Goal: Find specific page/section: Find specific page/section

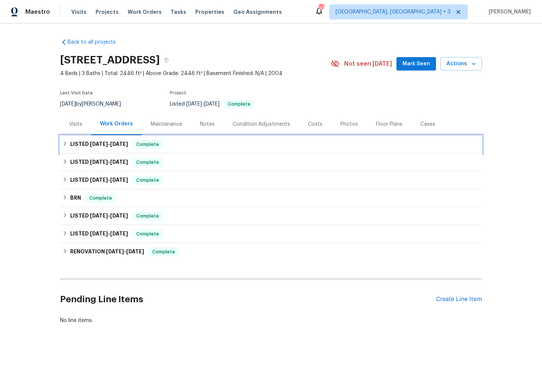
click at [63, 144] on icon at bounding box center [64, 143] width 5 height 5
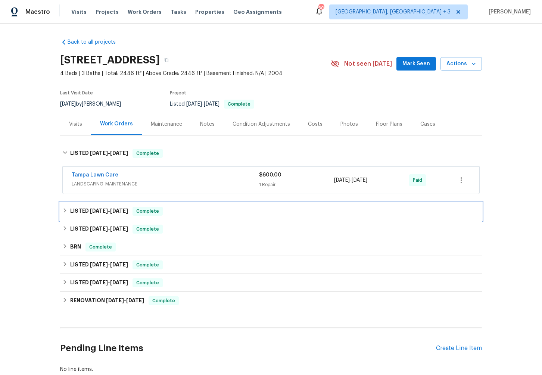
click at [66, 209] on icon at bounding box center [64, 210] width 5 height 5
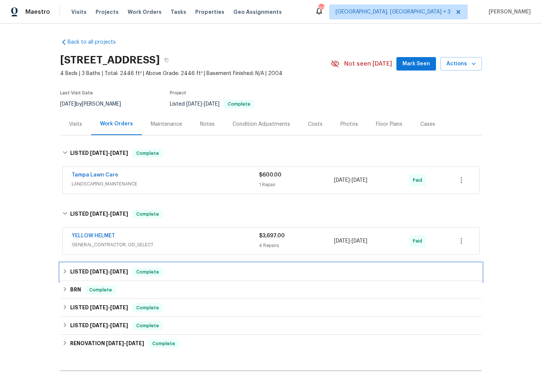
click at [65, 272] on icon at bounding box center [64, 271] width 5 height 5
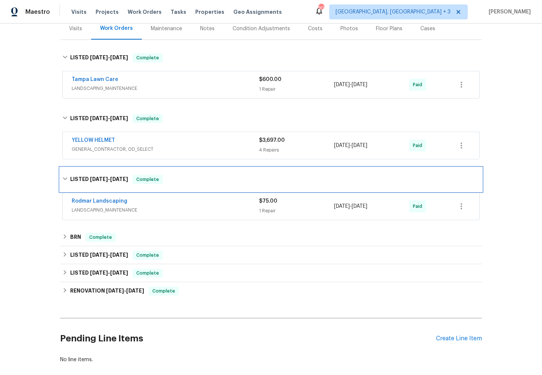
scroll to position [133, 0]
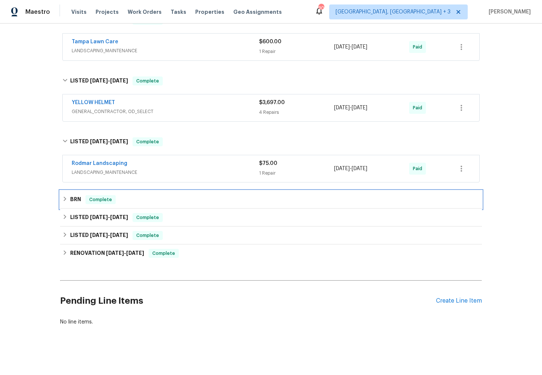
click at [65, 199] on icon at bounding box center [64, 198] width 5 height 5
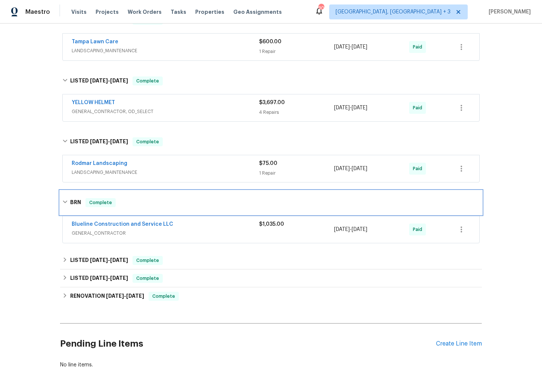
scroll to position [176, 0]
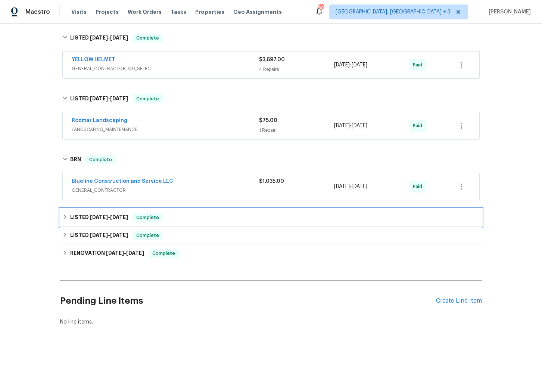
click at [63, 214] on icon at bounding box center [64, 216] width 5 height 5
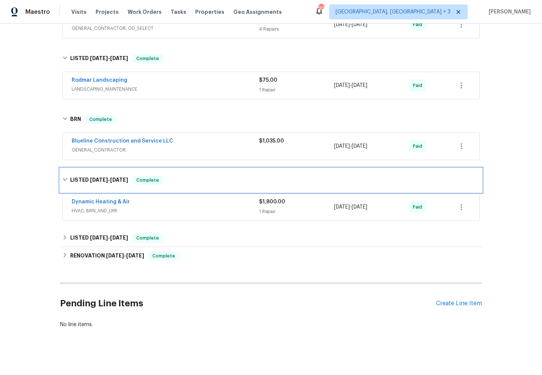
scroll to position [219, 0]
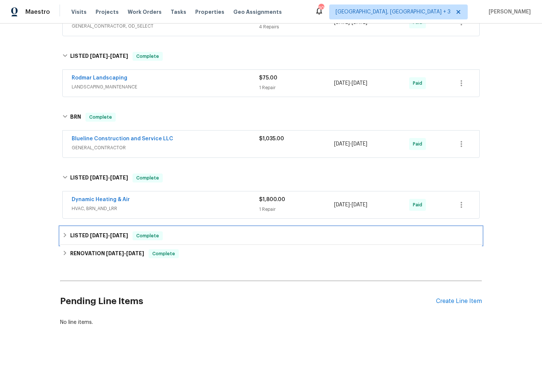
click at [64, 236] on icon at bounding box center [65, 235] width 3 height 4
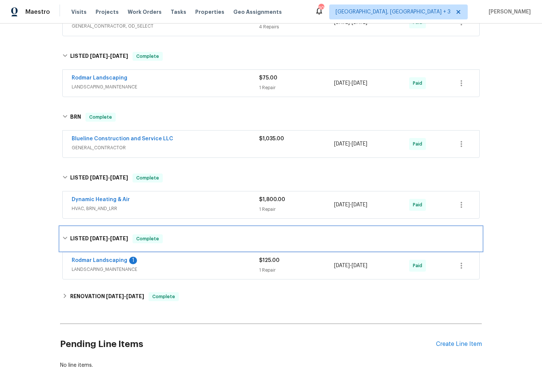
scroll to position [261, 0]
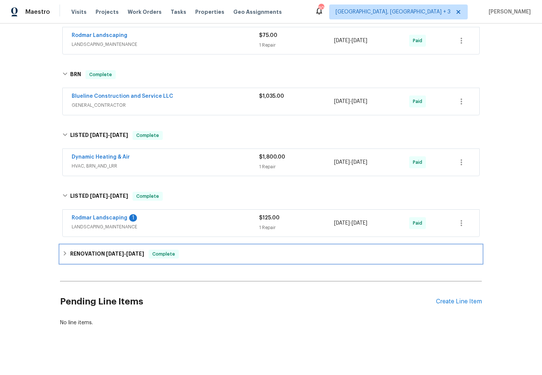
click at [66, 251] on icon at bounding box center [64, 253] width 5 height 5
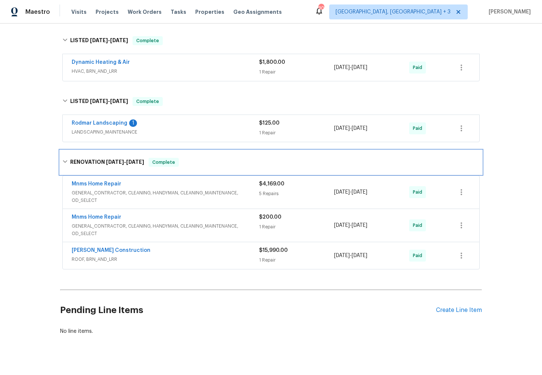
scroll to position [364, 0]
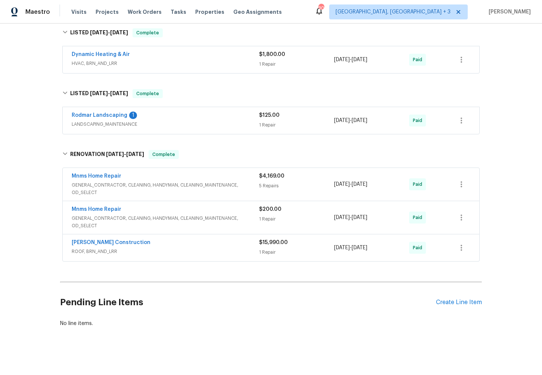
click at [197, 241] on div "[PERSON_NAME] Construction" at bounding box center [165, 243] width 187 height 9
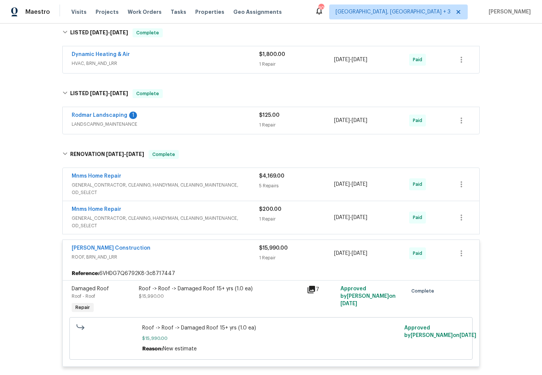
scroll to position [428, 0]
